Goal: Transaction & Acquisition: Purchase product/service

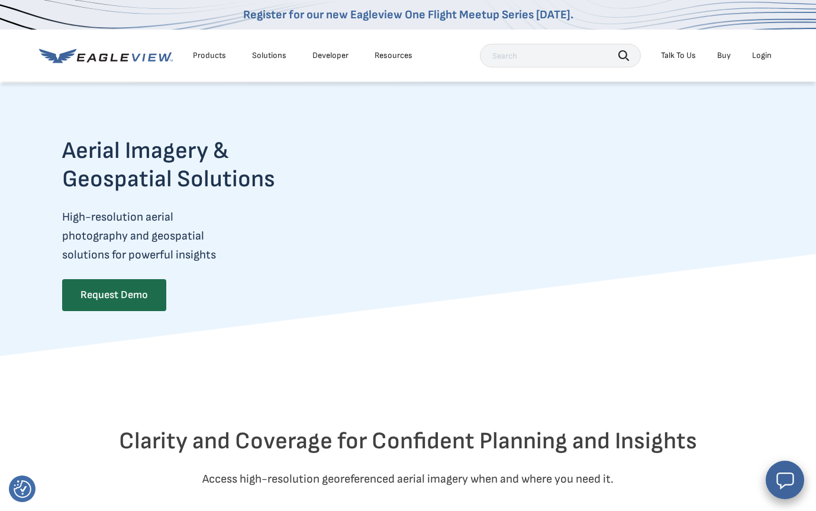
click at [725, 57] on link "Buy" at bounding box center [724, 55] width 14 height 11
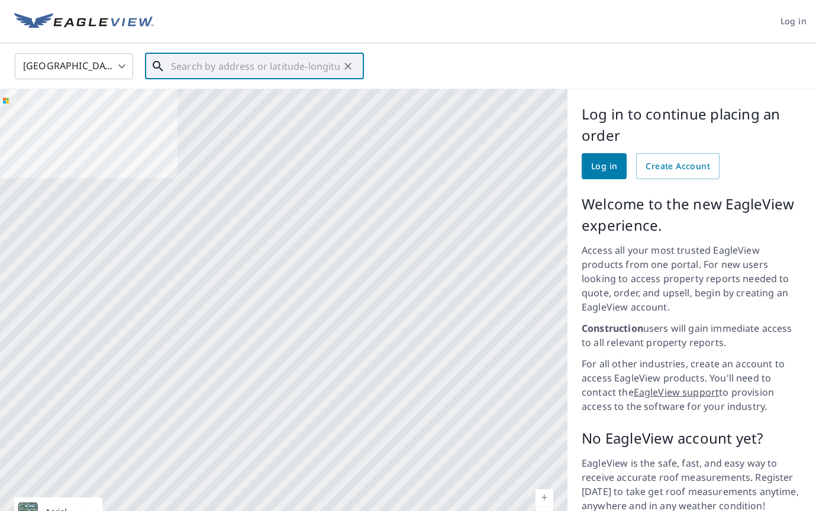
click at [239, 67] on input "text" at bounding box center [255, 66] width 169 height 33
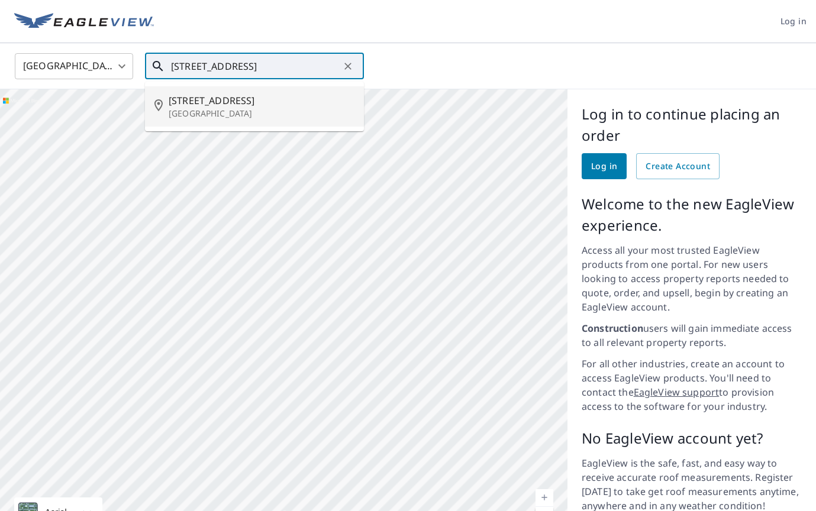
click at [214, 99] on span "3352 Prairie St SW" at bounding box center [262, 100] width 186 height 14
type input "3352 Prairie St SW Grandville, MI 49418"
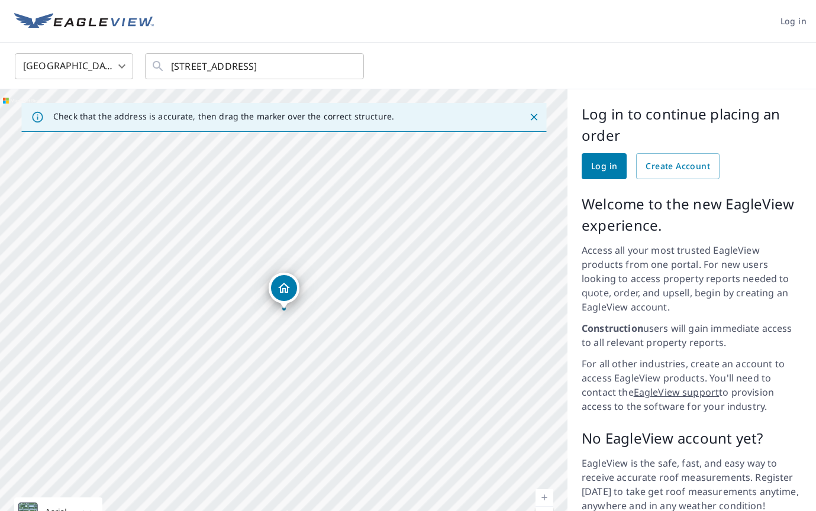
click at [287, 335] on div "3352 Prairie St SW Grandville, MI 49418" at bounding box center [283, 318] width 567 height 458
drag, startPoint x: 255, startPoint y: 416, endPoint x: 274, endPoint y: 399, distance: 25.1
click at [274, 399] on div "3352 Prairie St SW Grandville, MI 49418" at bounding box center [283, 318] width 567 height 458
click at [545, 489] on link "Current Level 17, Zoom In" at bounding box center [544, 498] width 18 height 18
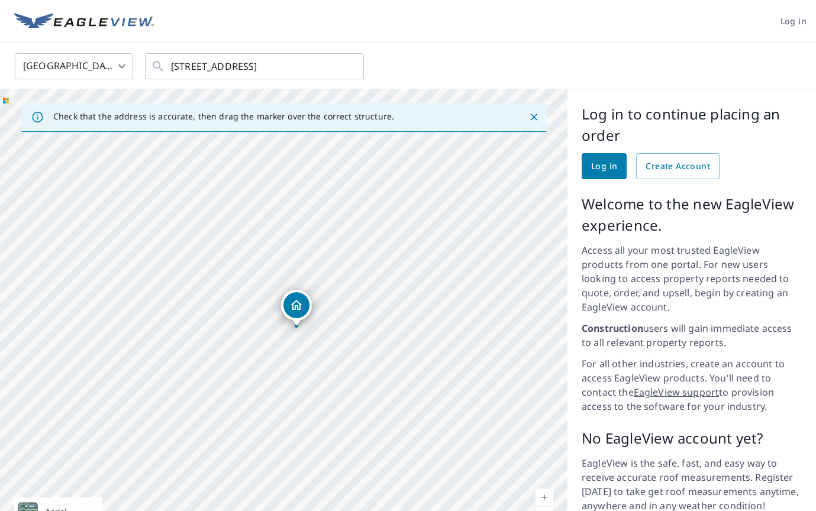
drag, startPoint x: 347, startPoint y: 267, endPoint x: 344, endPoint y: 381, distance: 114.2
click at [344, 381] on div "3352 Prairie St SW Grandville, MI 49418" at bounding box center [283, 318] width 567 height 458
click at [458, 257] on div "3352 Prairie St SW Grandville, MI 49418" at bounding box center [283, 318] width 567 height 458
drag, startPoint x: 297, startPoint y: 422, endPoint x: 313, endPoint y: 214, distance: 208.2
click at [313, 214] on div "3352 Prairie St SW Grandville, MI 49418" at bounding box center [283, 318] width 567 height 458
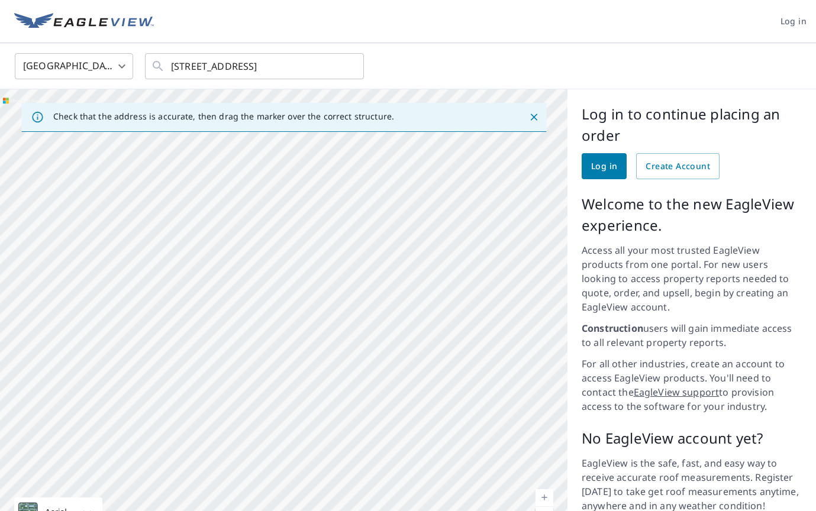
drag, startPoint x: 343, startPoint y: 444, endPoint x: 331, endPoint y: 293, distance: 150.7
click at [331, 293] on div "3352 Prairie St SW Grandville, MI 49418" at bounding box center [283, 318] width 567 height 458
click at [200, 284] on div "3352 Prairie St SW Grandville, MI 49418" at bounding box center [283, 318] width 567 height 458
drag, startPoint x: 295, startPoint y: 423, endPoint x: 309, endPoint y: 449, distance: 29.6
click at [311, 449] on div "3352 Prairie St SW Grandville, MI 49418" at bounding box center [283, 318] width 567 height 458
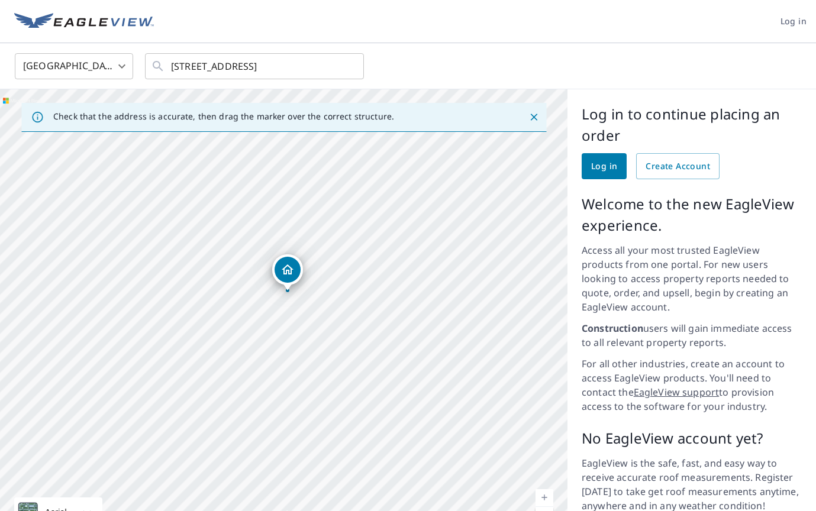
drag, startPoint x: 375, startPoint y: 209, endPoint x: 363, endPoint y: 165, distance: 46.1
click at [363, 165] on div "3352 Prairie St SW Grandville, MI 49418" at bounding box center [283, 318] width 567 height 458
